Goal: Transaction & Acquisition: Download file/media

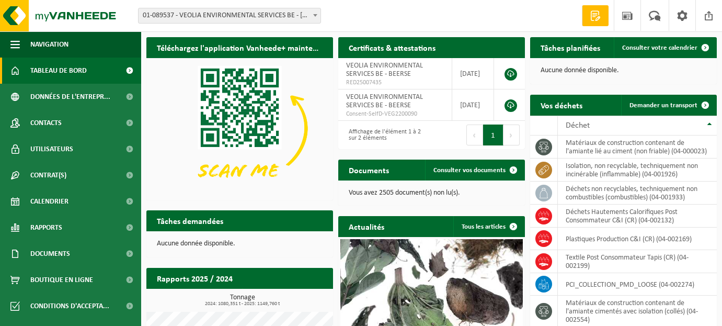
click at [313, 16] on b at bounding box center [315, 15] width 4 height 3
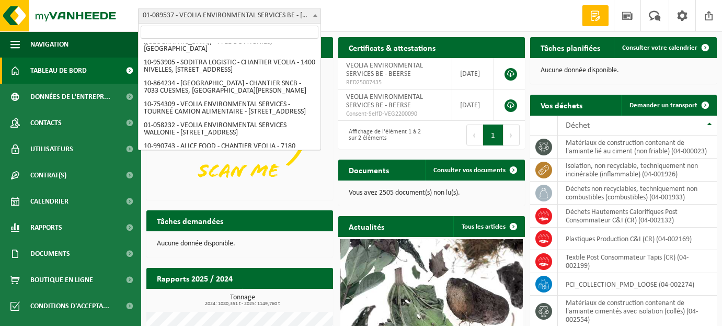
scroll to position [624, 0]
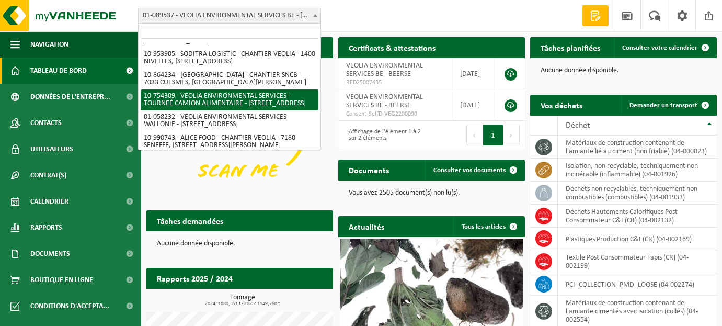
select select "95907"
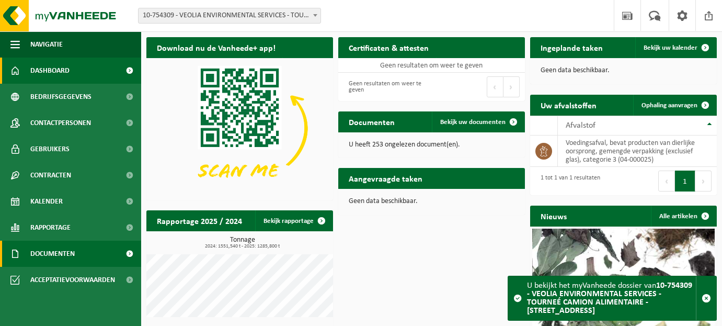
click at [47, 254] on span "Documenten" at bounding box center [52, 253] width 44 height 26
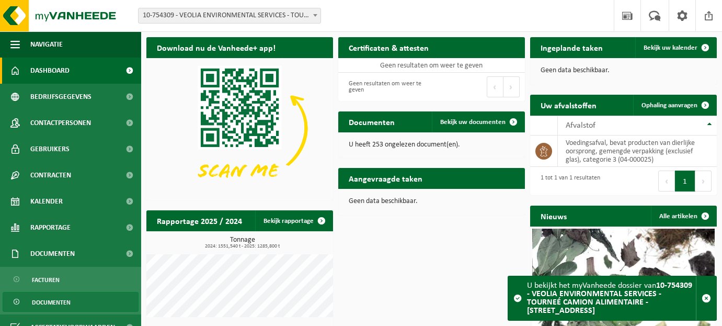
click at [43, 300] on span "Documenten" at bounding box center [51, 302] width 39 height 20
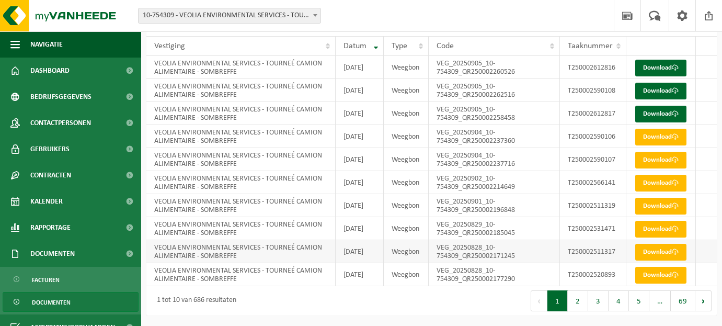
scroll to position [157, 0]
click at [574, 305] on button "2" at bounding box center [578, 300] width 20 height 21
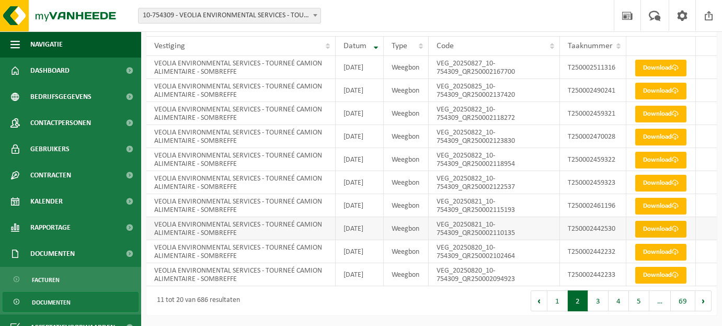
click at [660, 221] on link "Download" at bounding box center [660, 229] width 51 height 17
click at [651, 198] on link "Download" at bounding box center [660, 206] width 51 height 17
